Goal: Task Accomplishment & Management: Complete application form

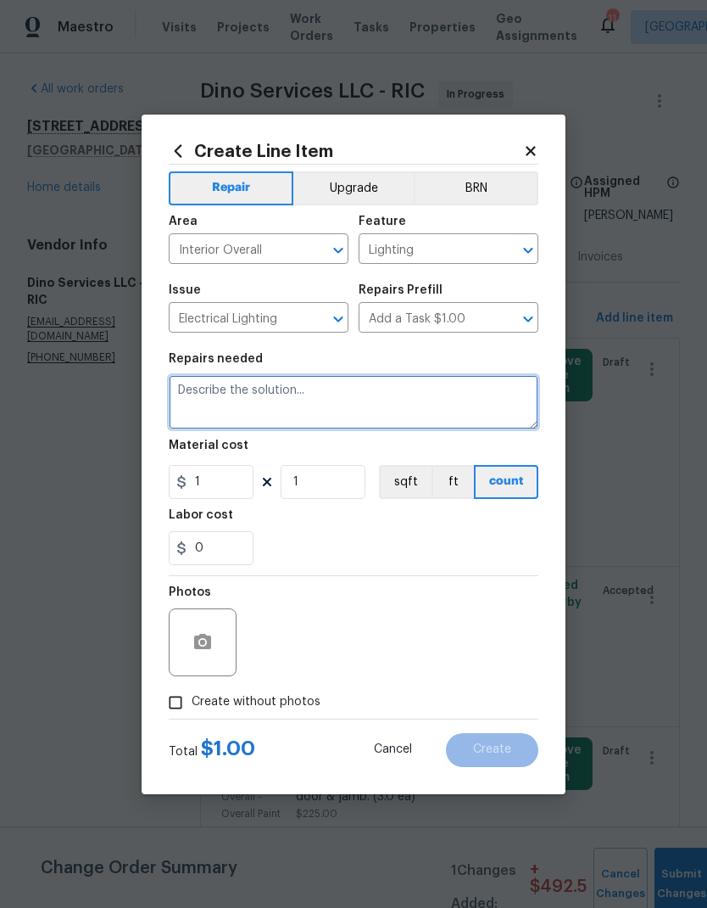
paste textarea "New HPM Salability Upgrade Request From: christopher.neilson @ods-sala-oncall A…"
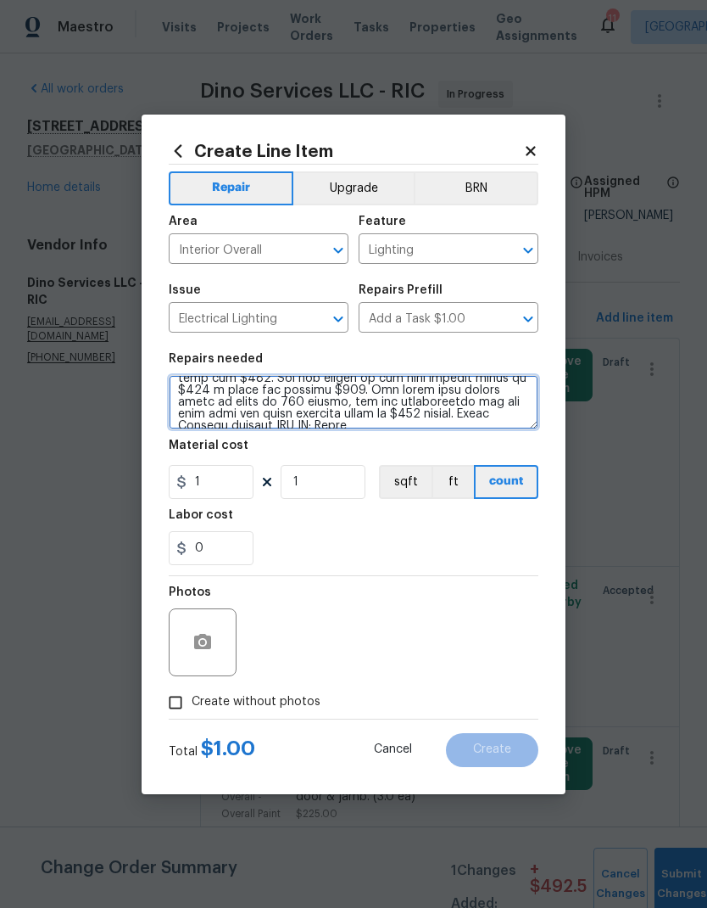
click at [199, 392] on textarea at bounding box center [354, 402] width 370 height 54
click at [198, 392] on textarea at bounding box center [354, 402] width 370 height 54
click at [200, 397] on textarea at bounding box center [354, 402] width 370 height 54
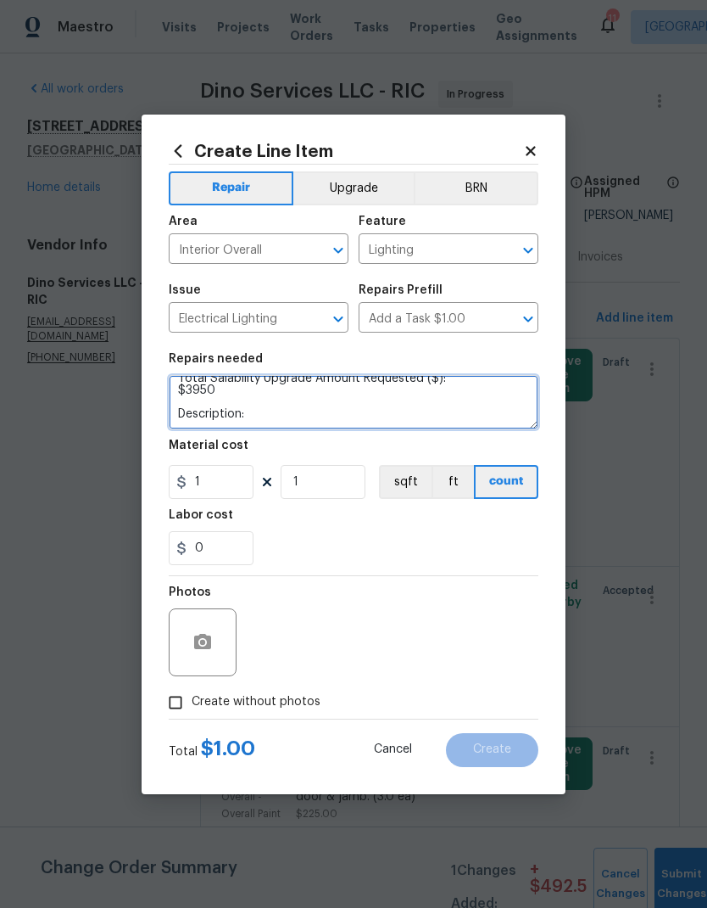
scroll to position [131, 0]
click at [197, 393] on textarea "New HPM Salability Upgrade Request From: christopher.neilson @ods-sala-oncall A…" at bounding box center [354, 402] width 370 height 54
click at [187, 378] on textarea "New HPM Salability Upgrade Request From: christopher.neilson @ods-sala-oncall A…" at bounding box center [354, 402] width 370 height 54
click at [193, 380] on textarea "New HPM Salability Upgrade Request From: christopher.neilson @ods-sala-oncall A…" at bounding box center [354, 402] width 370 height 54
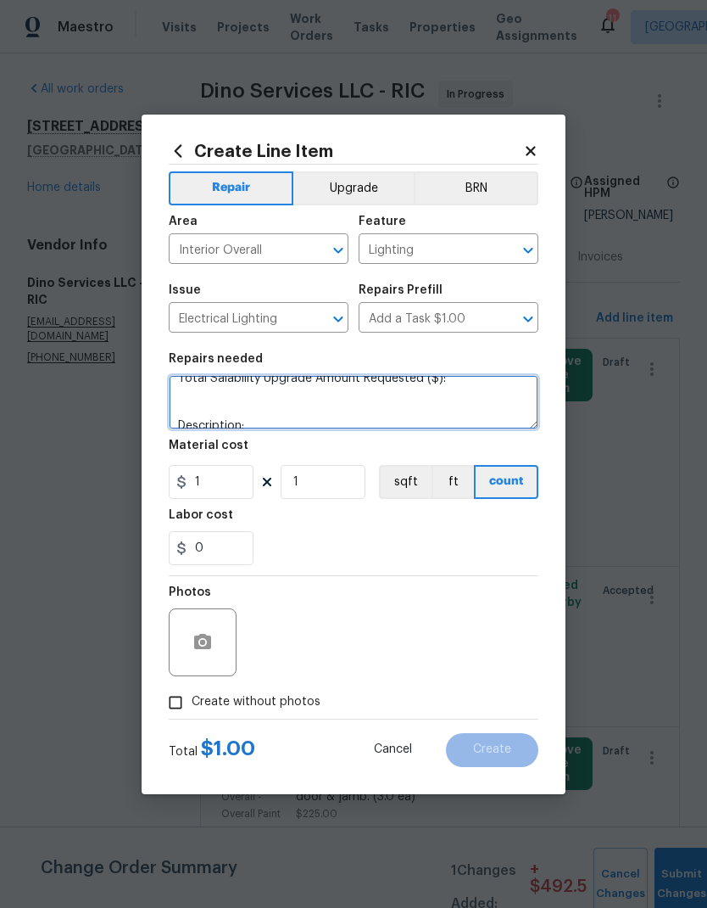
click at [192, 379] on textarea "New HPM Salability Upgrade Request From: christopher.neilson @ods-sala-oncall A…" at bounding box center [354, 402] width 370 height 54
click at [192, 383] on textarea "New HPM Salability Upgrade Request From: christopher.neilson @ods-sala-oncall A…" at bounding box center [354, 402] width 370 height 54
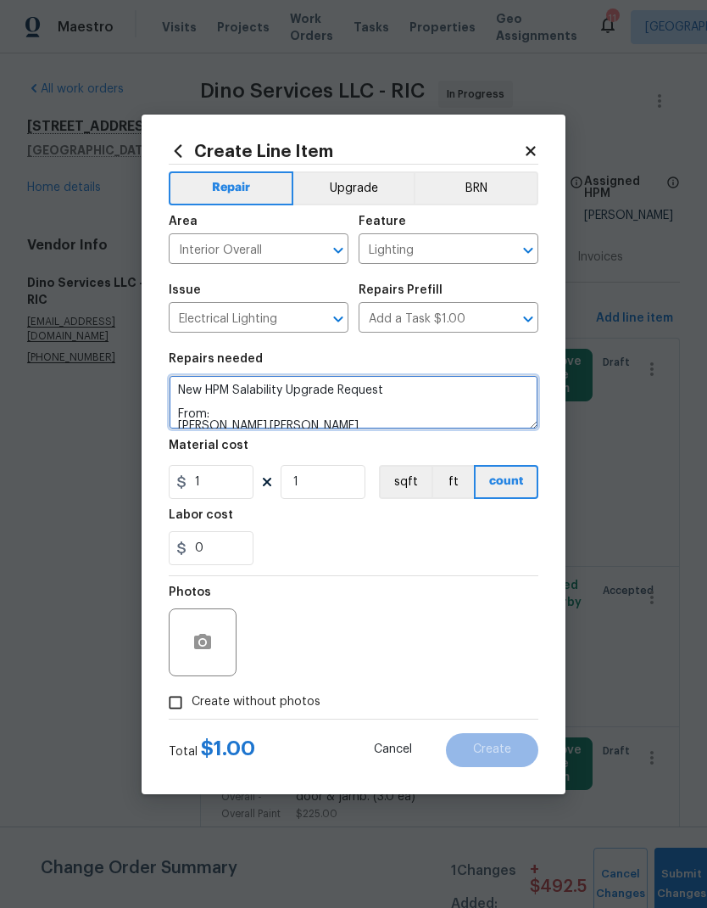
click at [192, 386] on textarea "New HPM Salability Upgrade Request From: christopher.neilson Description:" at bounding box center [354, 402] width 370 height 54
click at [191, 386] on textarea "New HPM Salability Upgrade Request From: christopher.neilson Description:" at bounding box center [354, 402] width 370 height 54
click at [189, 420] on textarea "From: christopher.neilson Description:" at bounding box center [354, 402] width 370 height 54
click at [188, 419] on textarea "From: christopher.neilson Description:" at bounding box center [354, 402] width 370 height 54
type textarea "Description:"
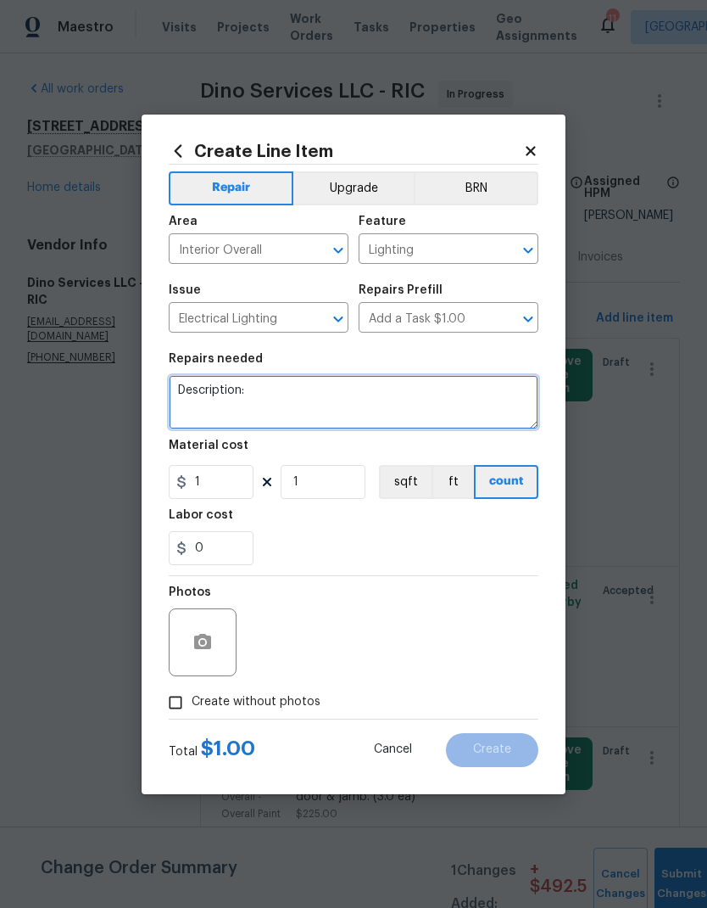
click at [190, 402] on textarea "Description:" at bounding box center [354, 402] width 370 height 54
click at [189, 402] on textarea "Description:" at bounding box center [354, 402] width 370 height 54
click at [182, 394] on textarea "Description:" at bounding box center [354, 402] width 370 height 54
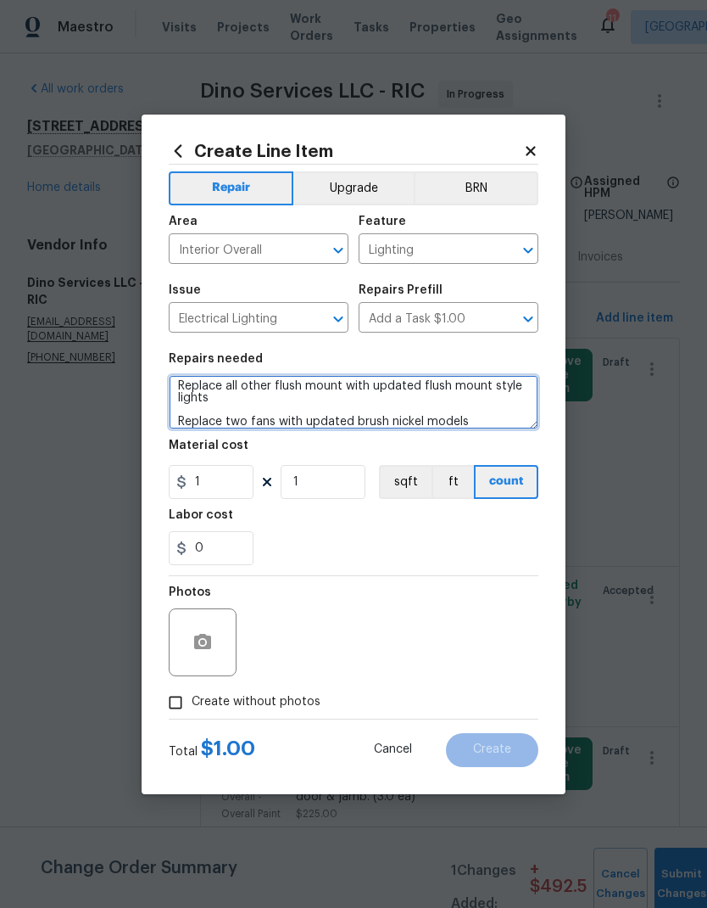
type textarea "Add four can lights to main entry living room Add ceiling lights to two rooms d…"
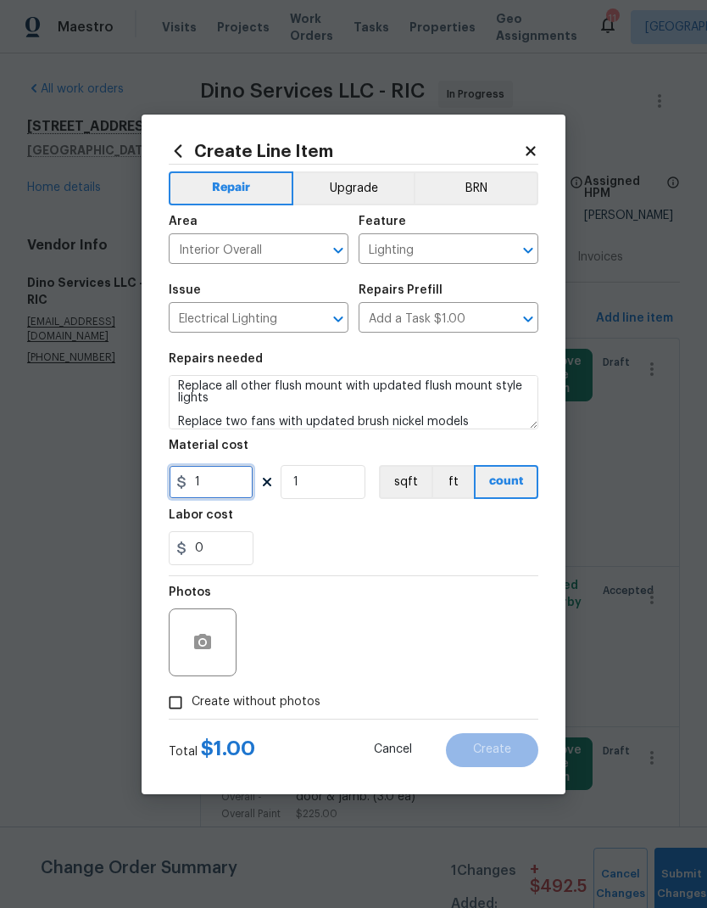
click at [218, 483] on input "1" at bounding box center [211, 482] width 85 height 34
type input "2400"
click at [360, 183] on button "Upgrade" at bounding box center [353, 188] width 121 height 34
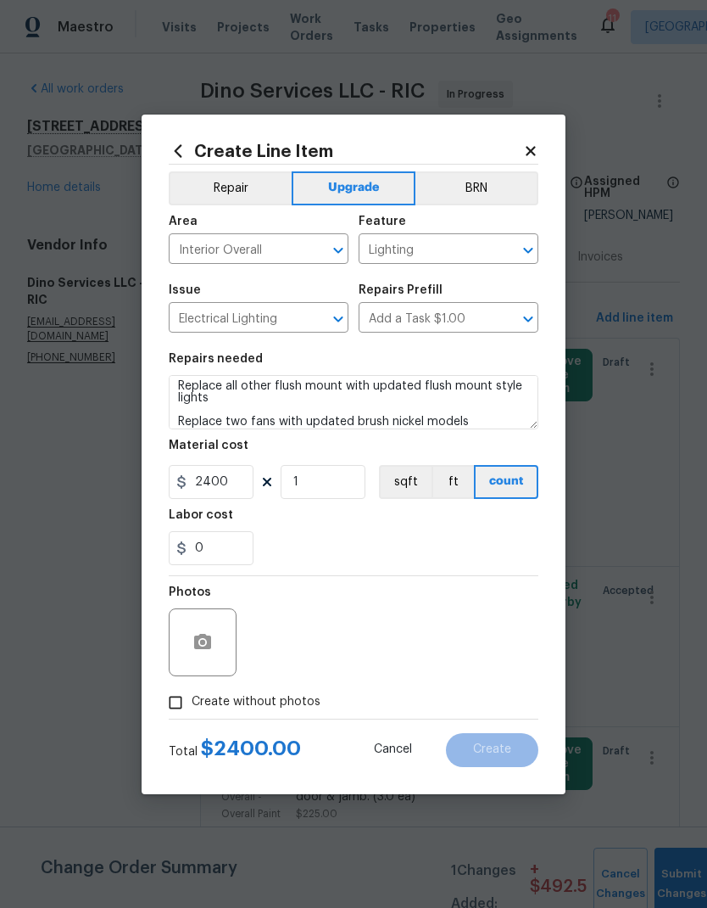
click at [164, 699] on input "Create without photos" at bounding box center [175, 702] width 32 height 32
checkbox input "true"
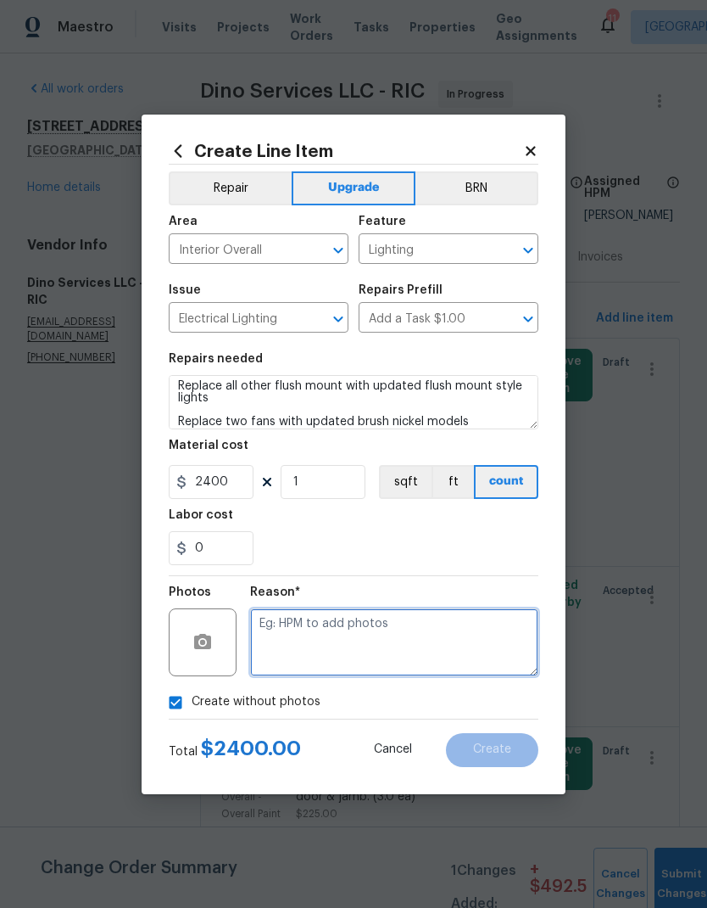
click at [506, 653] on textarea at bounding box center [394, 642] width 288 height 68
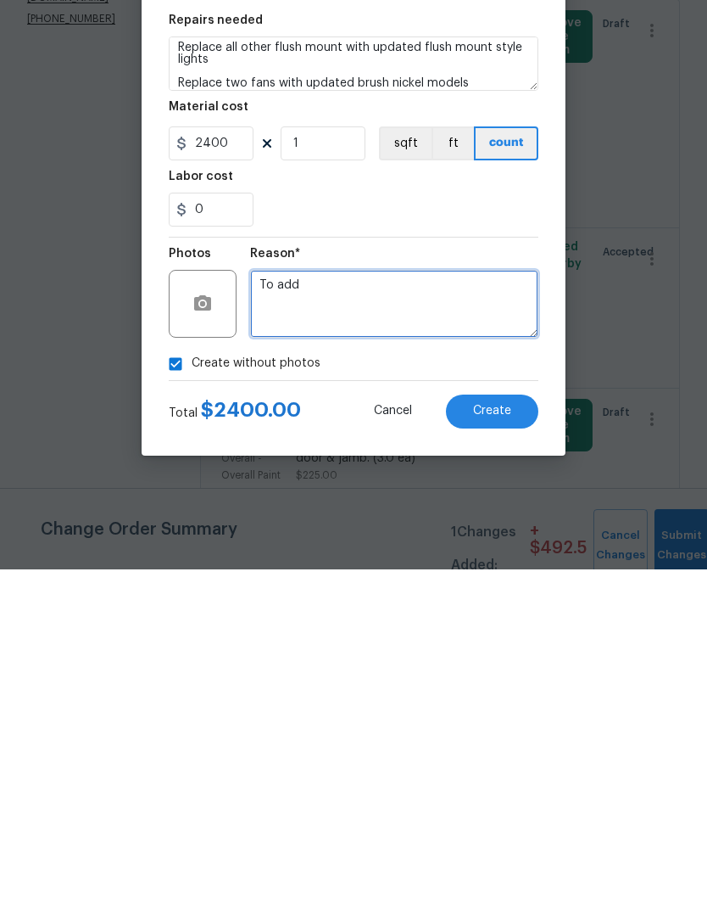
type textarea "To add"
click at [522, 733] on button "Create" at bounding box center [492, 750] width 92 height 34
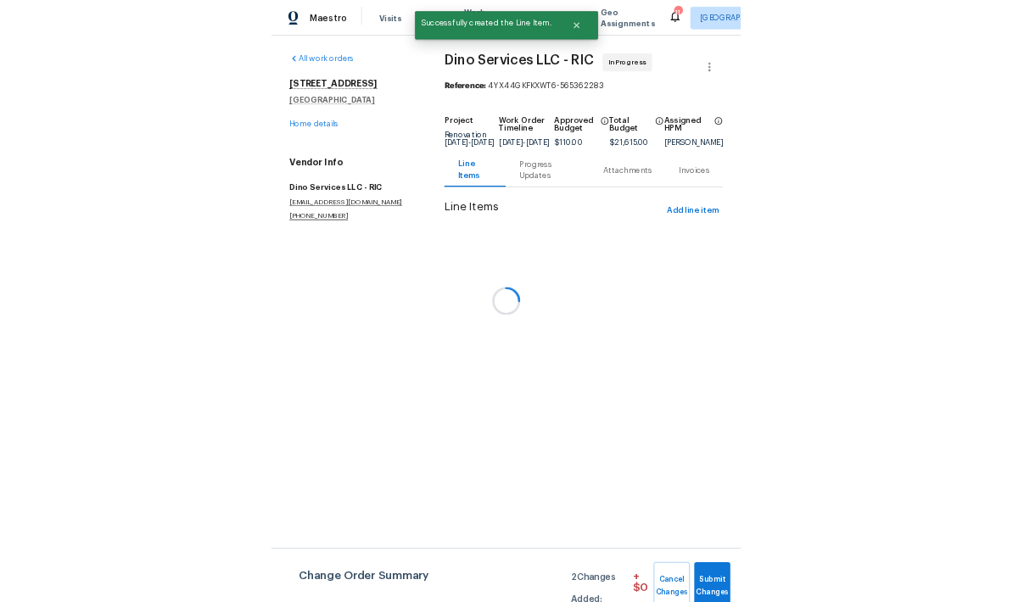
scroll to position [0, 0]
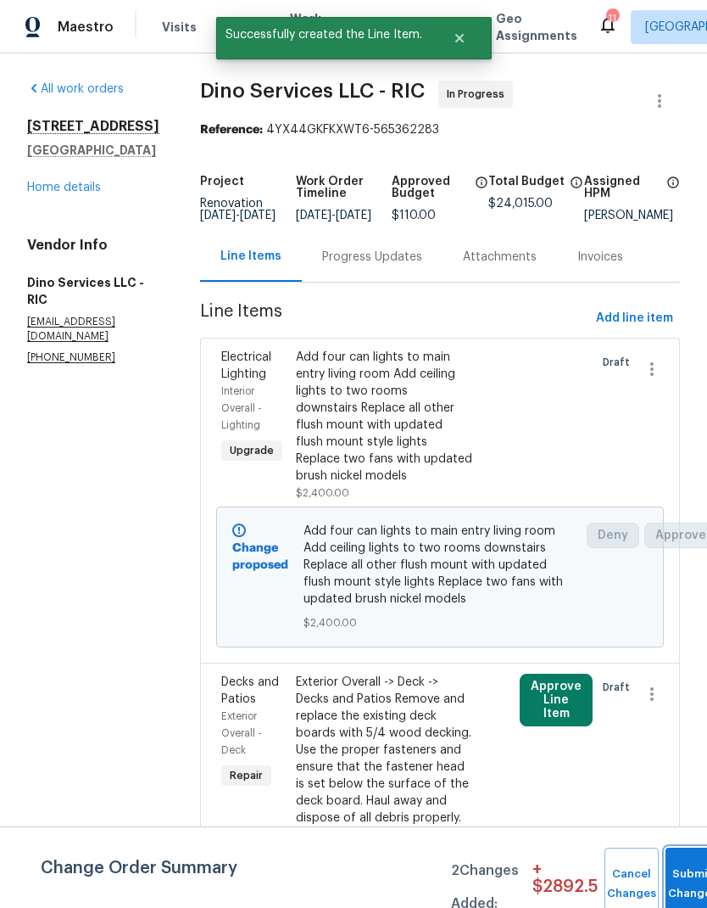
click at [677, 861] on button "Submit Changes" at bounding box center [693, 883] width 54 height 73
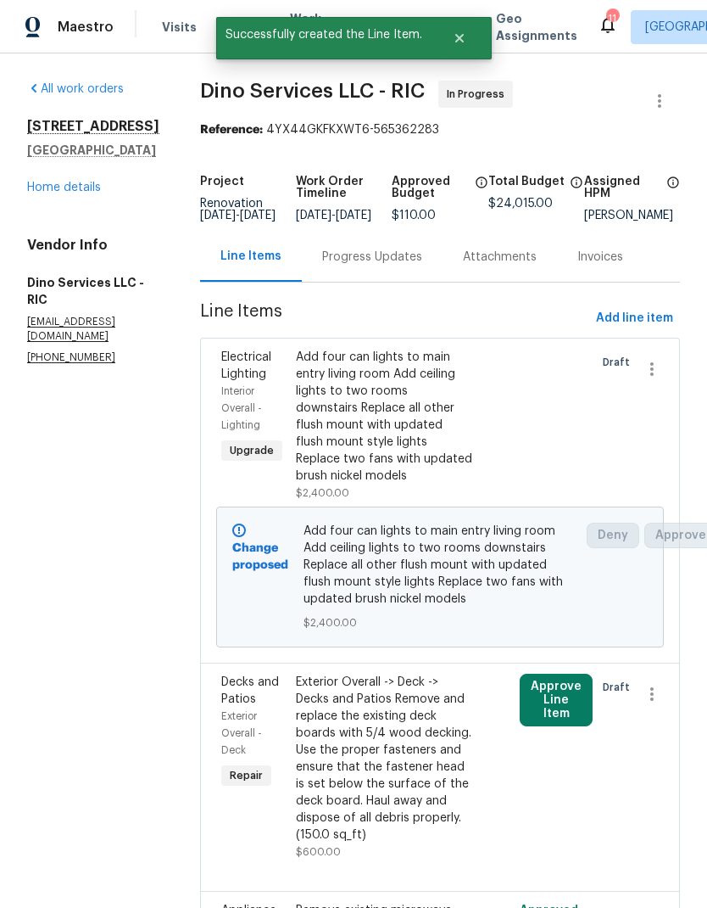
click at [677, 873] on div "Decks and Patios Exterior Overall - Deck Repair Exterior Overall -> Deck -> Dec…" at bounding box center [440, 776] width 480 height 228
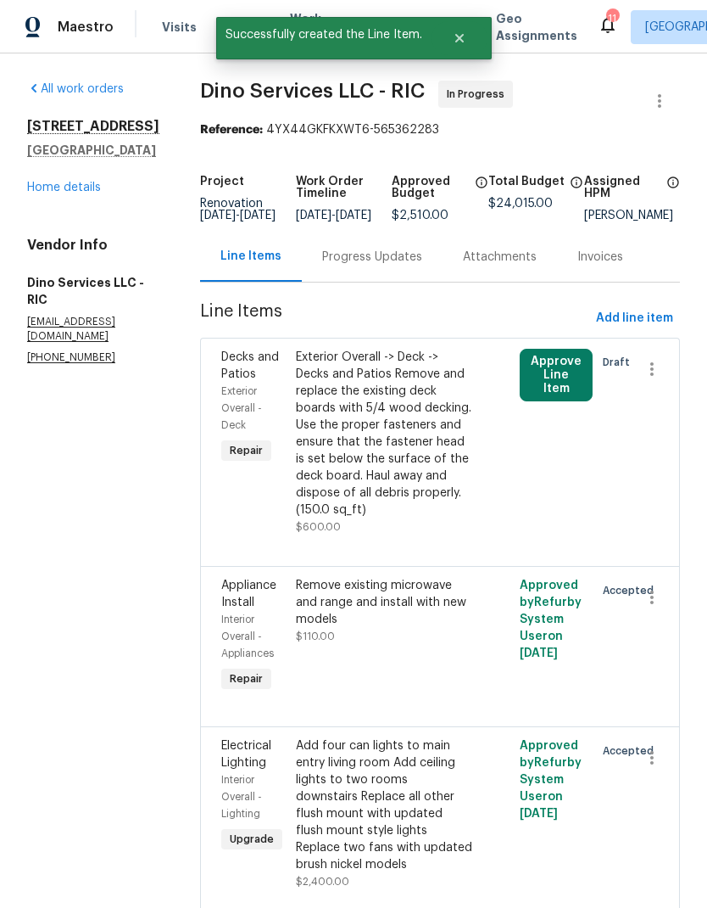
click at [59, 193] on link "Home details" at bounding box center [64, 188] width 74 height 12
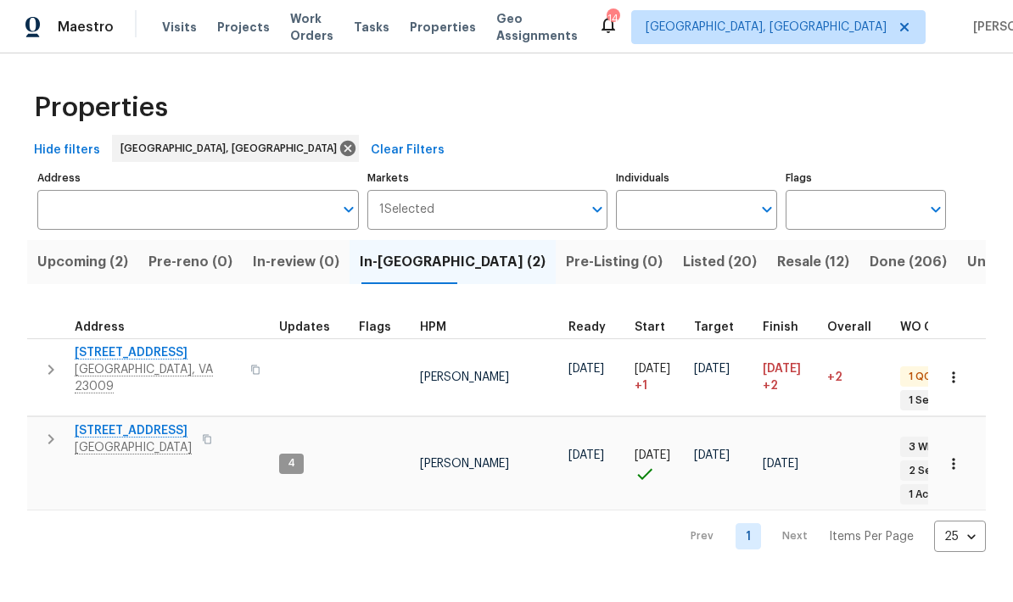
click at [109, 348] on span "[STREET_ADDRESS]" at bounding box center [157, 352] width 165 height 17
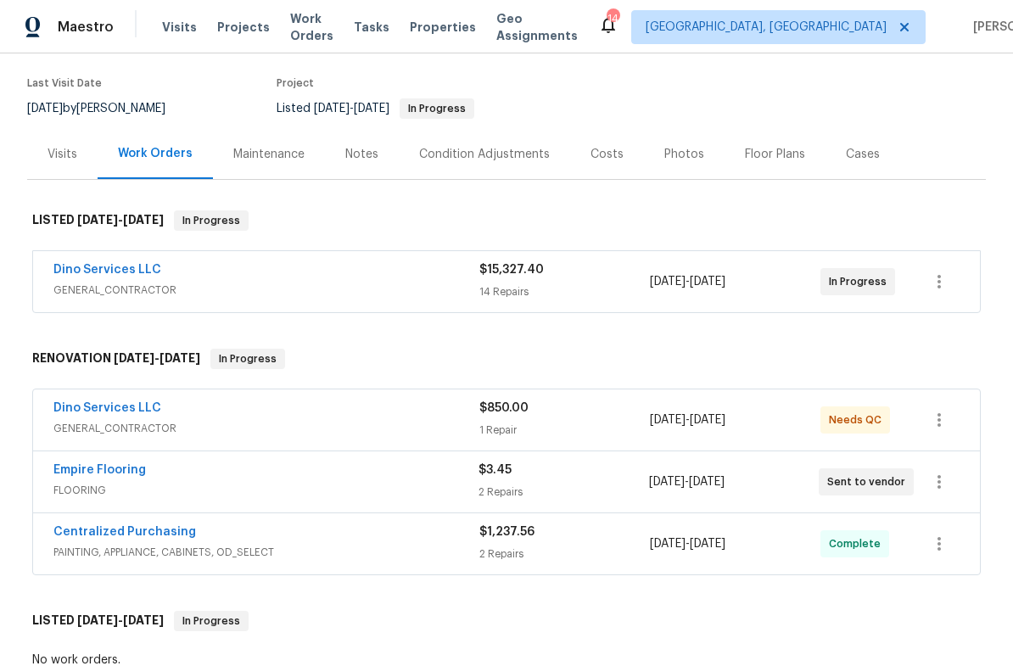
scroll to position [127, 0]
click at [95, 271] on link "Dino Services LLC" at bounding box center [107, 271] width 108 height 12
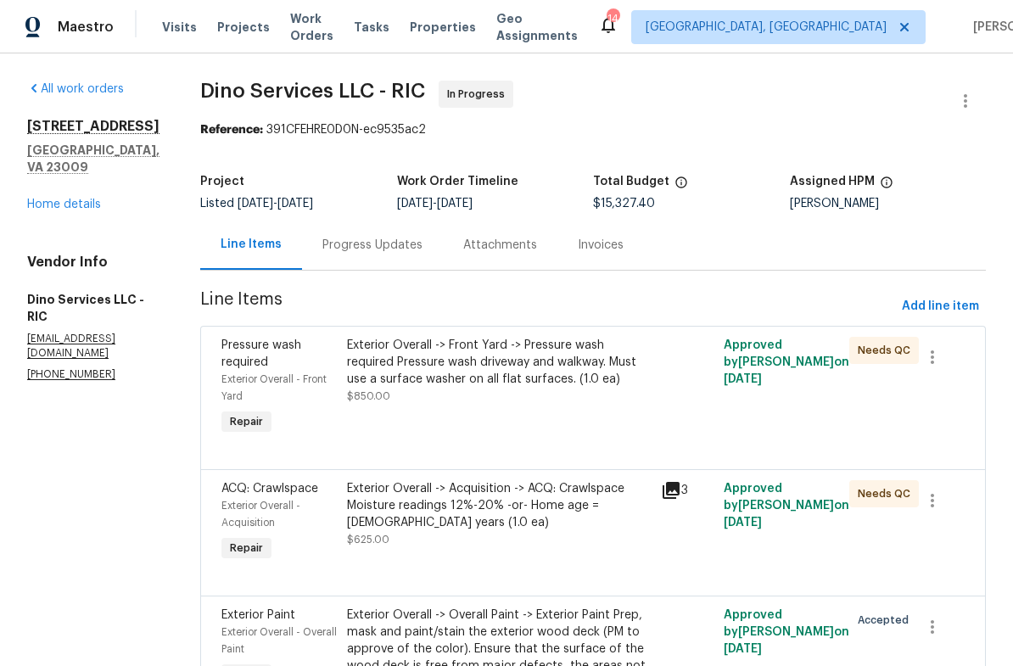
click at [55, 194] on div "240 Pleasant View Dr Aylett, VA 23009 Home details" at bounding box center [93, 165] width 132 height 95
click at [48, 193] on div "240 Pleasant View Dr Aylett, VA 23009 Home details" at bounding box center [93, 165] width 132 height 95
click at [44, 209] on link "Home details" at bounding box center [64, 204] width 74 height 12
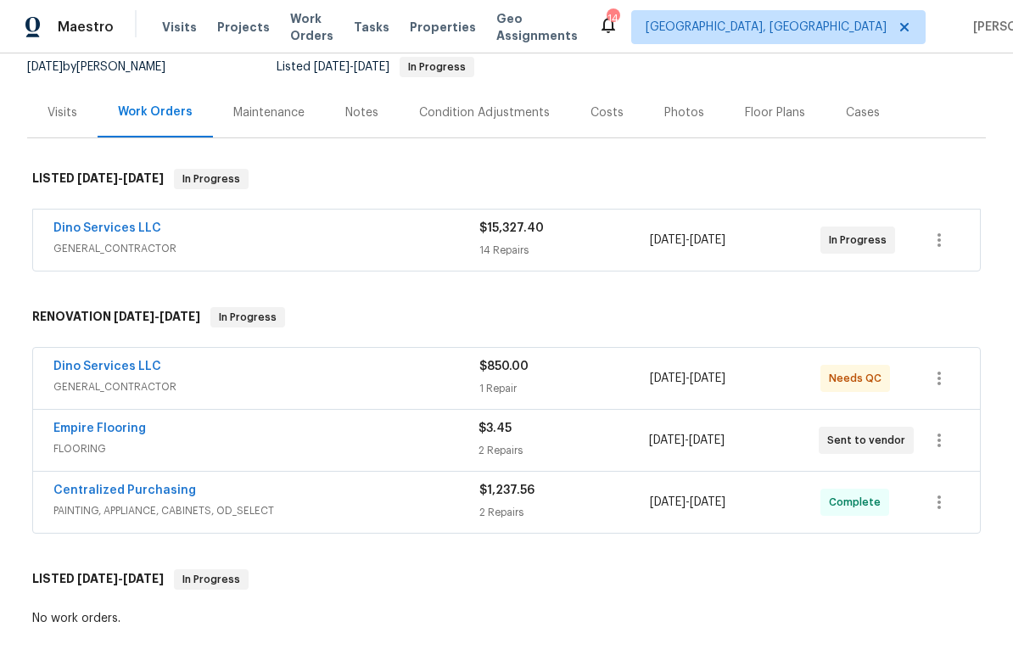
scroll to position [170, 0]
click at [91, 371] on link "Dino Services LLC" at bounding box center [107, 366] width 108 height 12
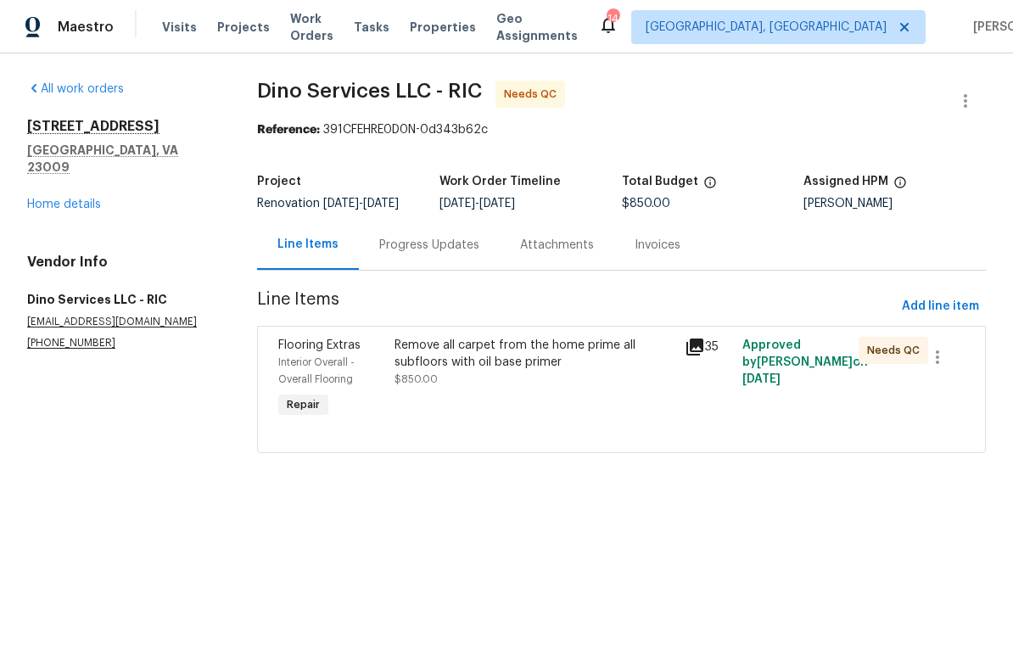
click at [46, 198] on link "Home details" at bounding box center [64, 204] width 74 height 12
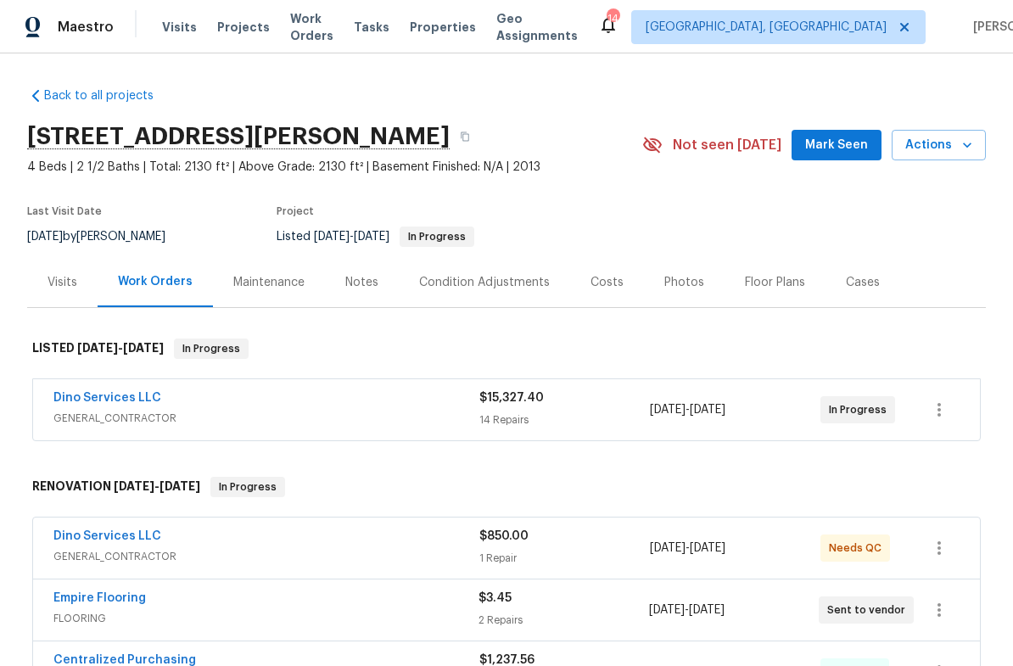
click at [339, 278] on div "Notes" at bounding box center [362, 282] width 74 height 50
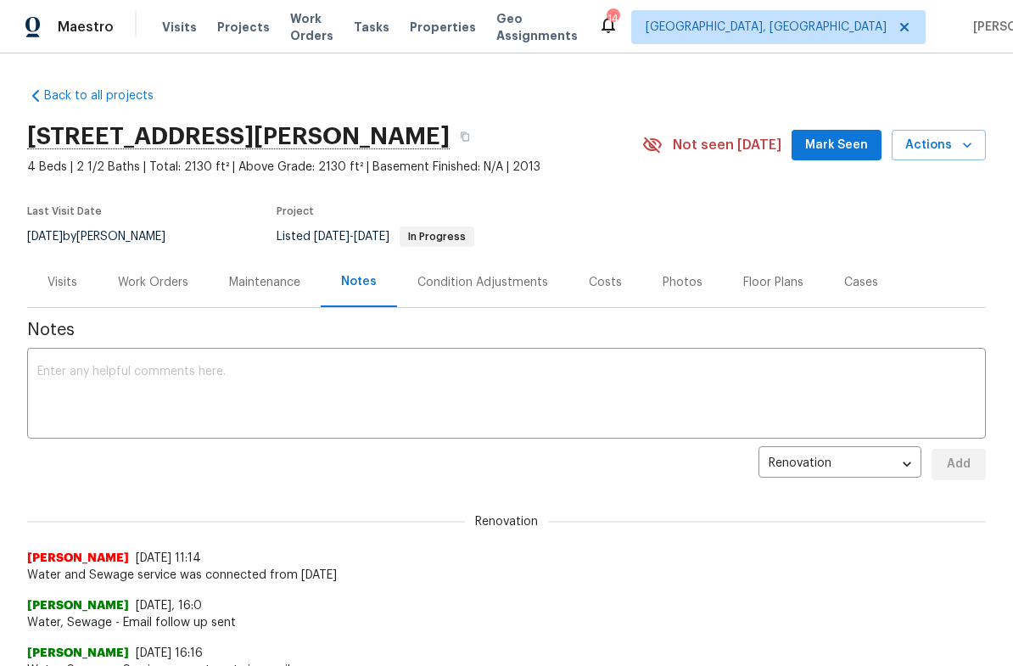
click at [145, 287] on div "Work Orders" at bounding box center [153, 282] width 70 height 17
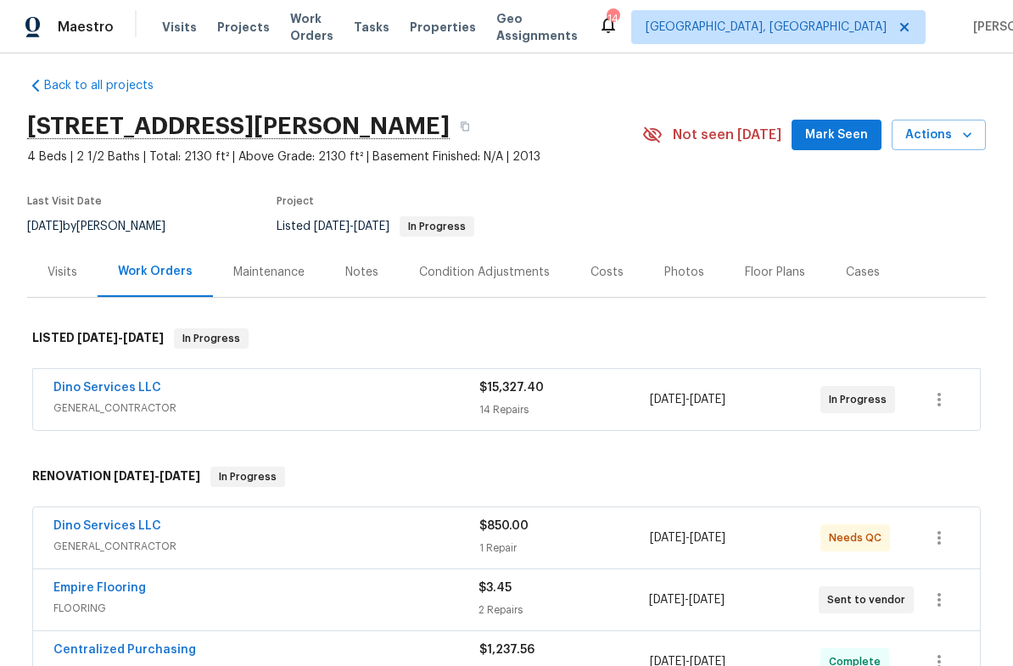
scroll to position [9, 0]
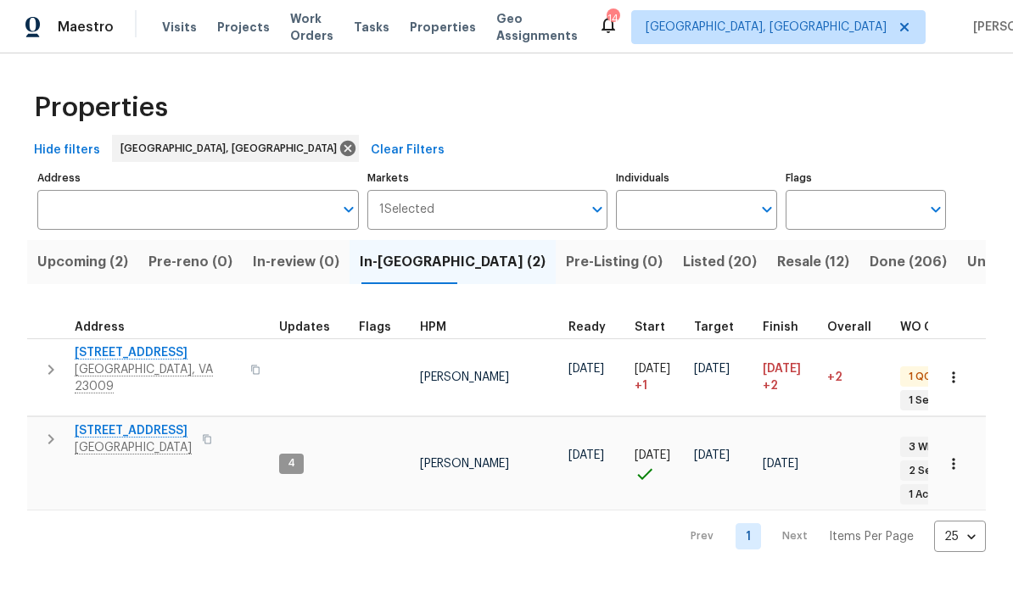
click at [683, 272] on span "Listed (20)" at bounding box center [720, 262] width 74 height 24
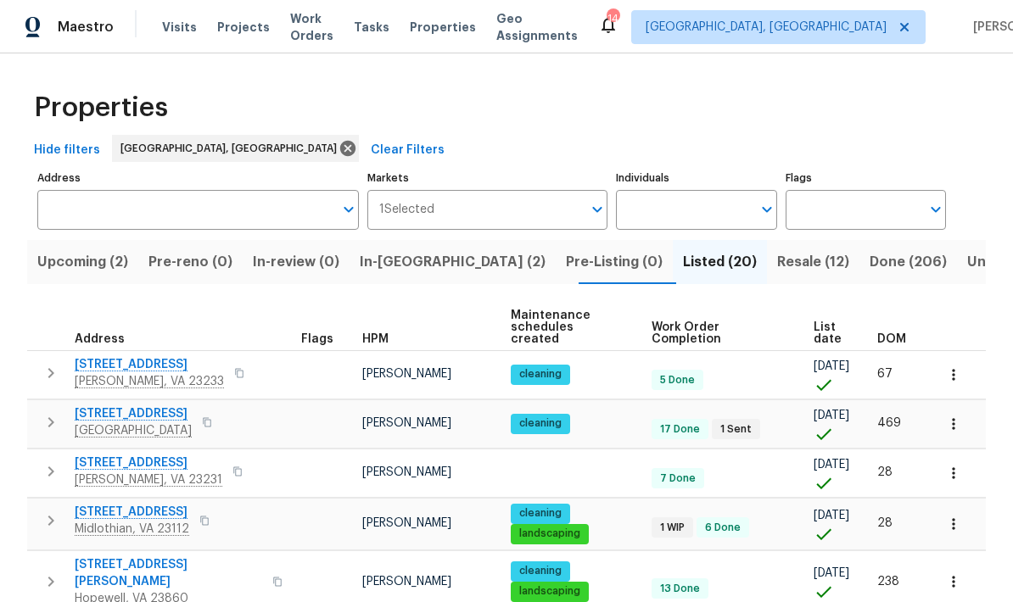
click at [707, 333] on span "DOM" at bounding box center [891, 339] width 29 height 12
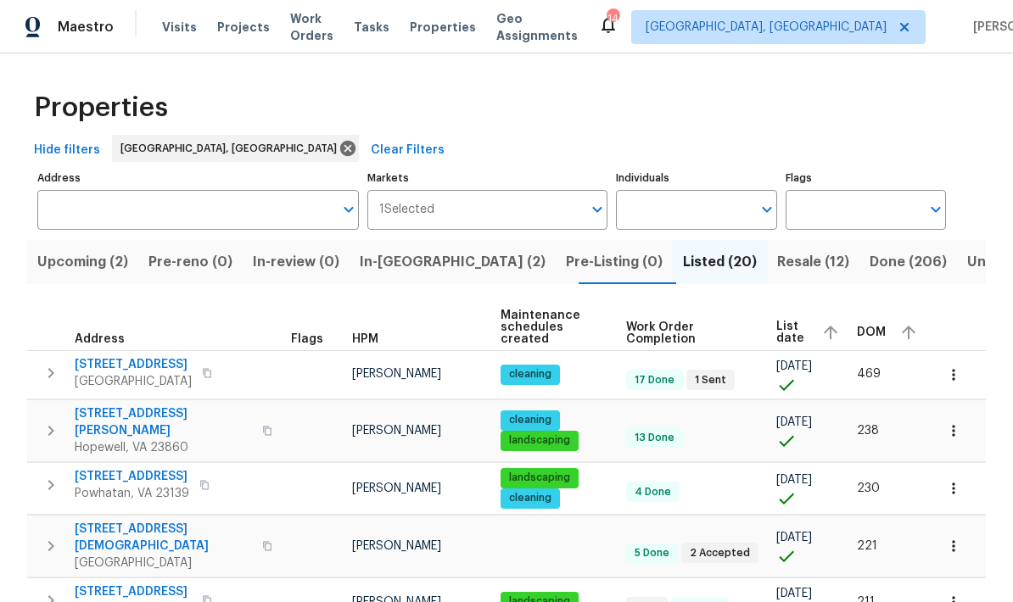
click at [707, 332] on div "DOM" at bounding box center [889, 332] width 64 height 25
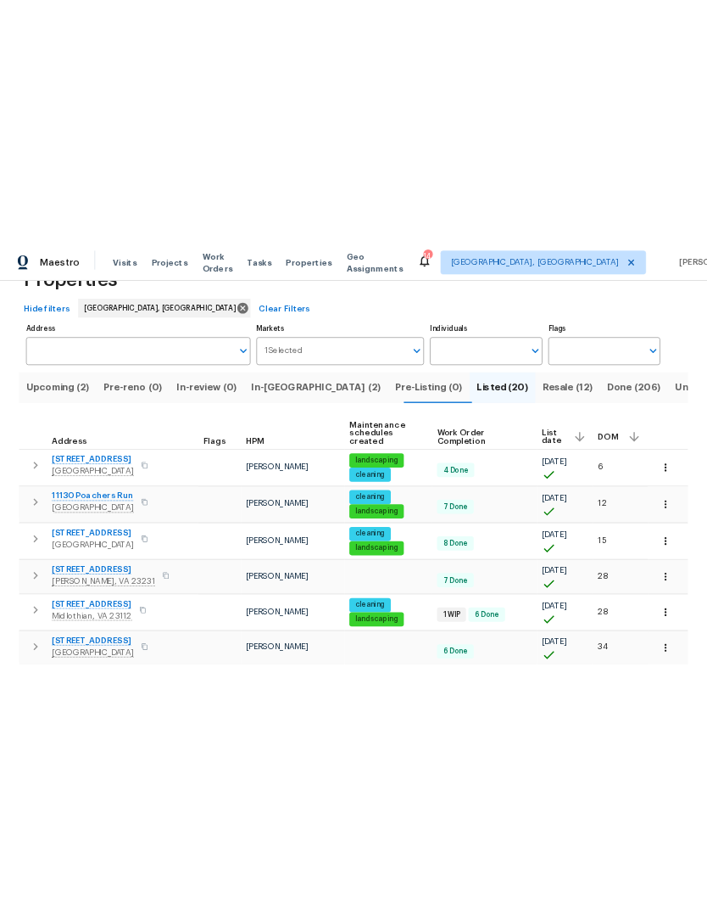
scroll to position [57, 0]
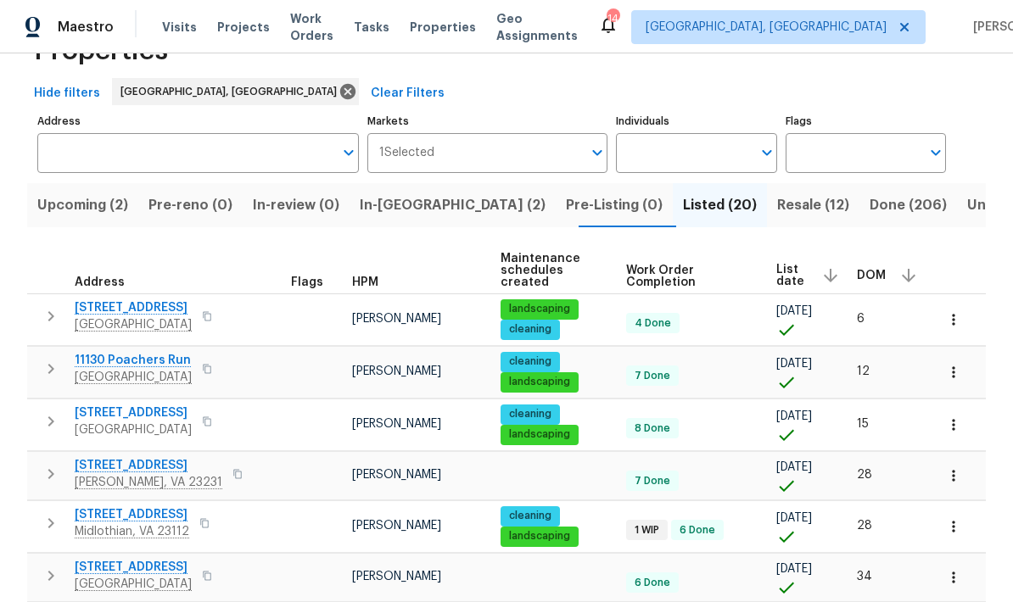
click at [204, 314] on button "button" at bounding box center [207, 317] width 20 height 24
click at [192, 369] on span "Chesterfield, VA 23832" at bounding box center [133, 377] width 117 height 17
click at [211, 364] on icon "button" at bounding box center [207, 368] width 8 height 9
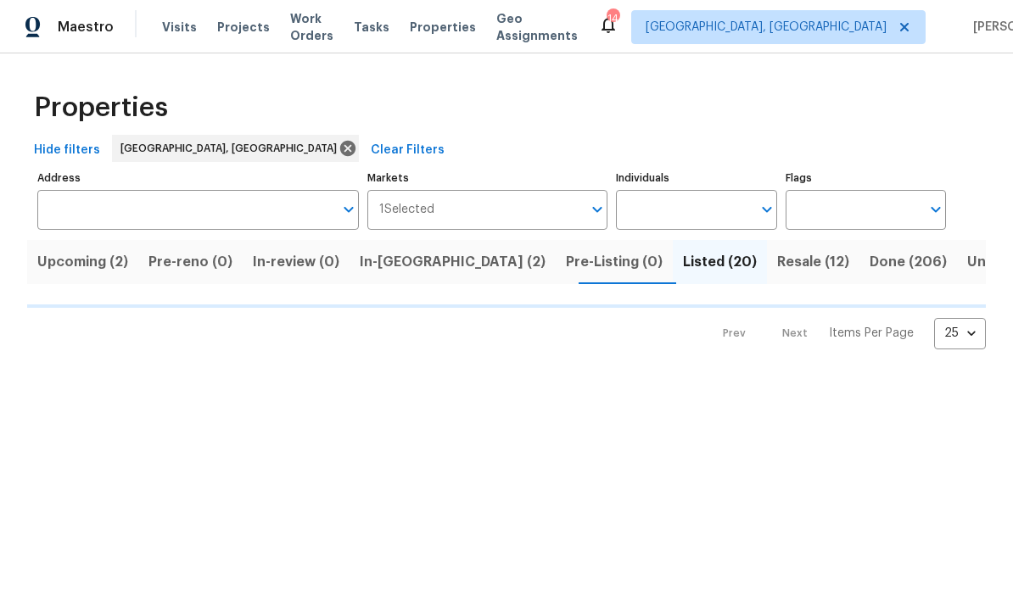
click at [869, 266] on span "Done (206)" at bounding box center [907, 262] width 77 height 24
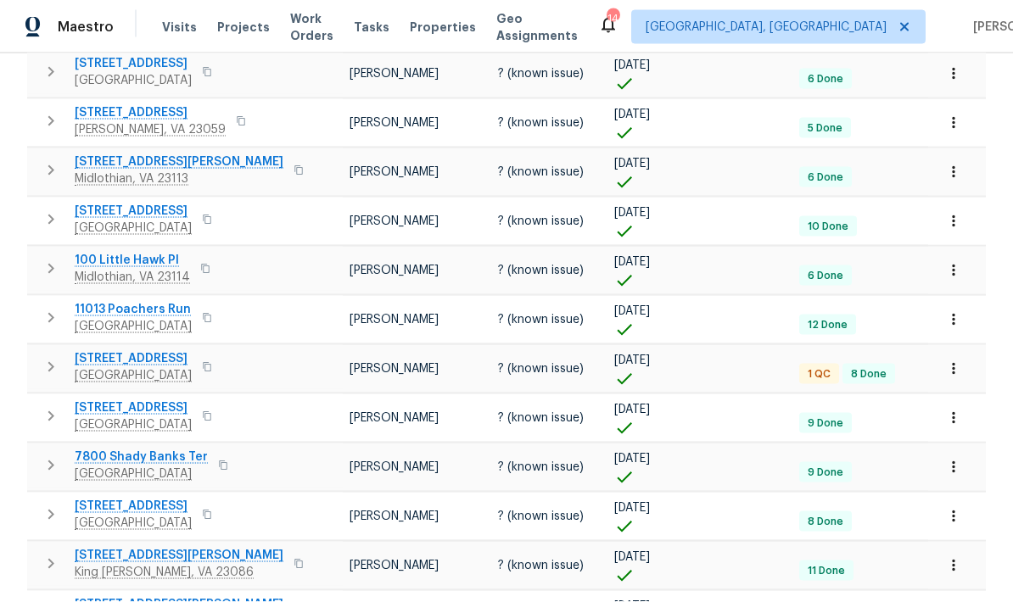
scroll to position [68, 0]
click at [967, 554] on body "Maestro Visits Projects Work Orders Tasks Properties Geo Assignments 14 [GEOGRA…" at bounding box center [506, 301] width 1013 height 602
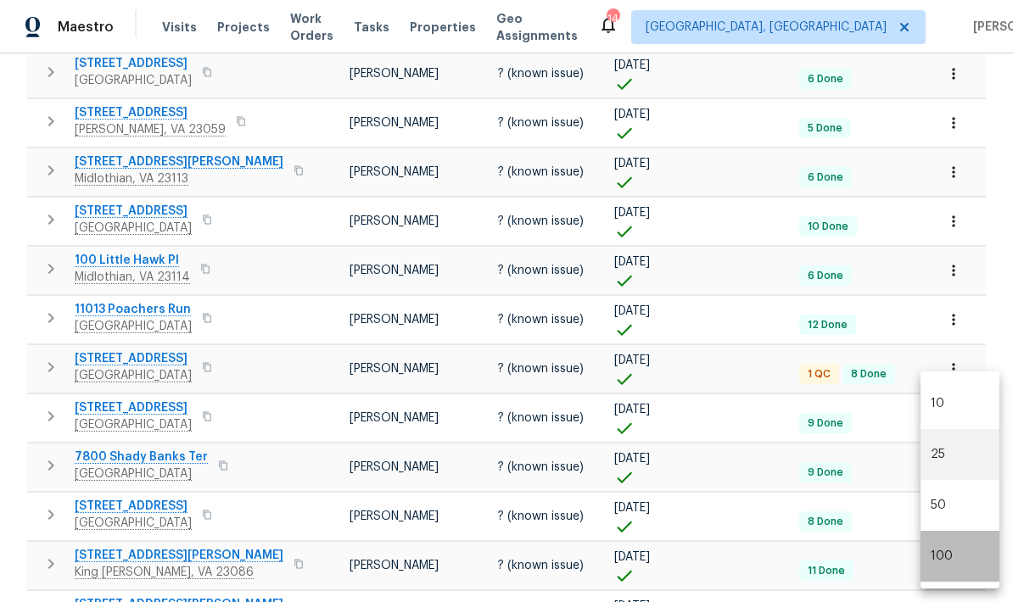
click at [977, 562] on li "100" at bounding box center [959, 556] width 79 height 51
type input "100"
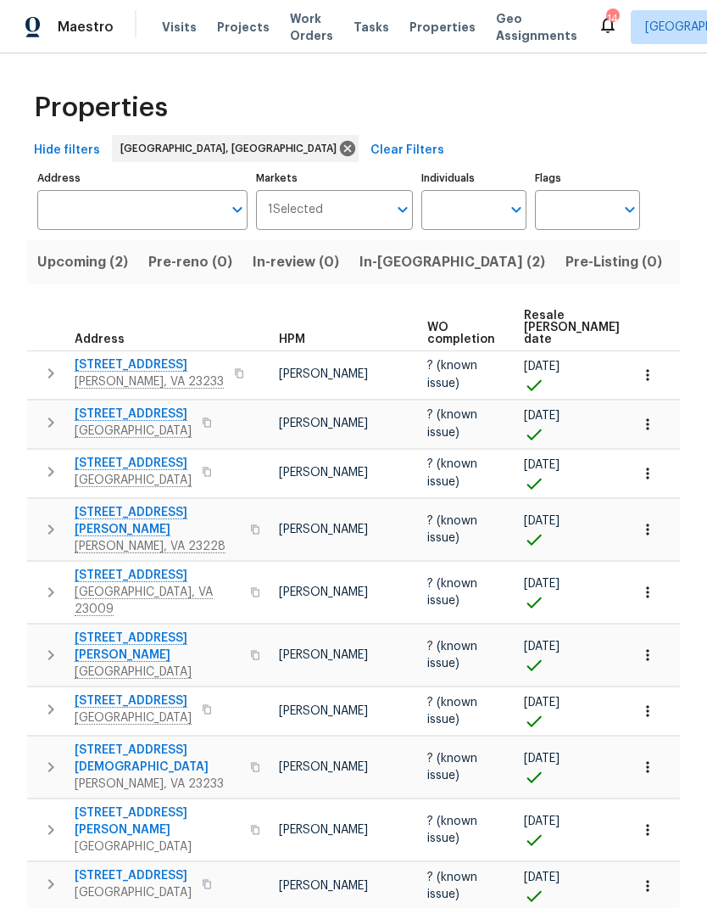
scroll to position [0, 102]
click at [551, 323] on span "Resale [PERSON_NAME] date" at bounding box center [572, 328] width 96 height 36
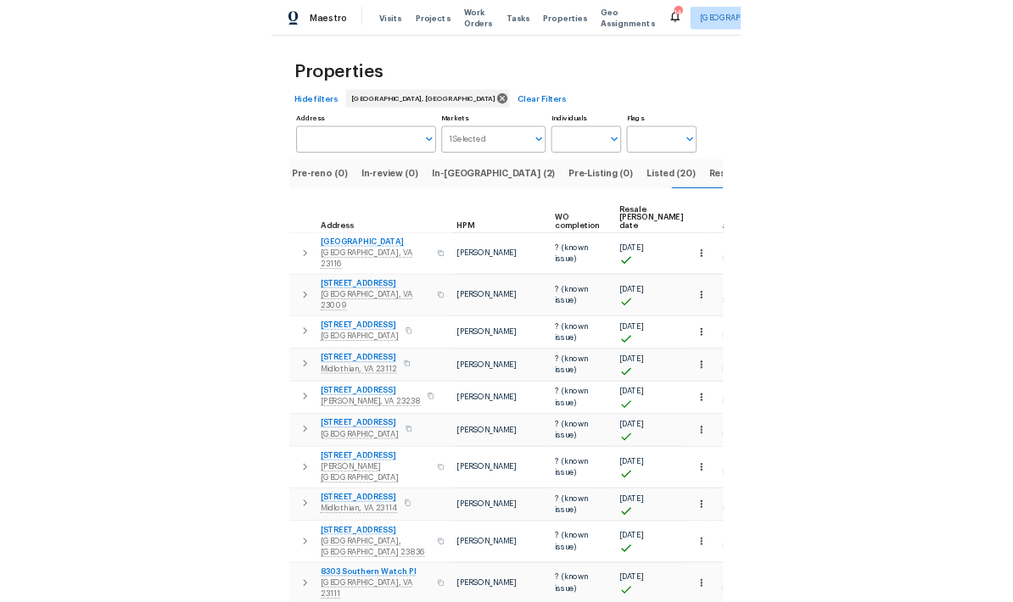
scroll to position [0, 134]
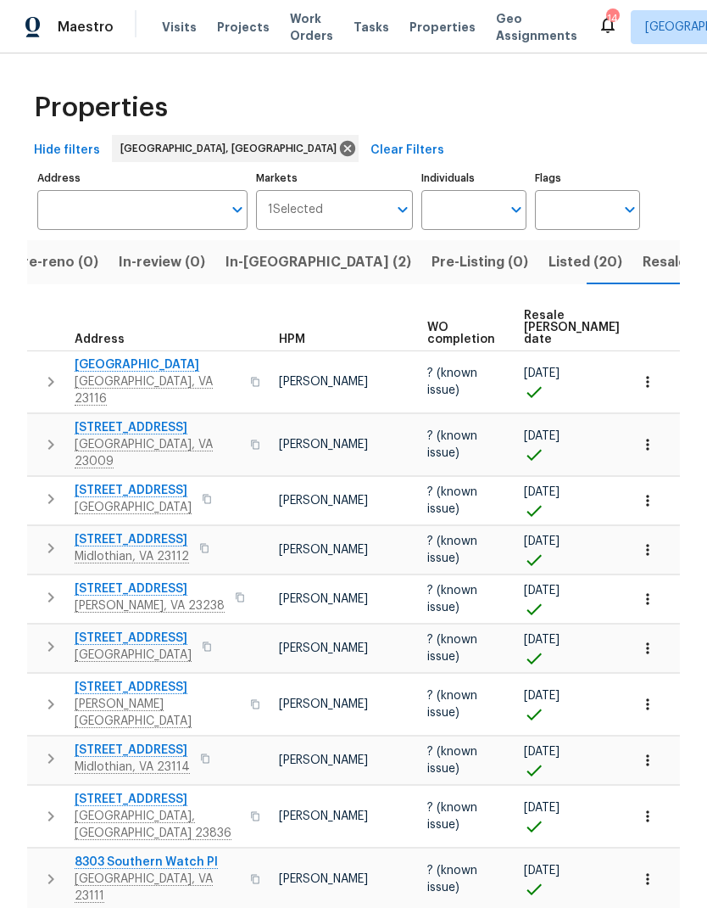
click at [272, 269] on span "In-[GEOGRAPHIC_DATA] (2)" at bounding box center [319, 262] width 186 height 24
